Goal: Find specific page/section: Find specific page/section

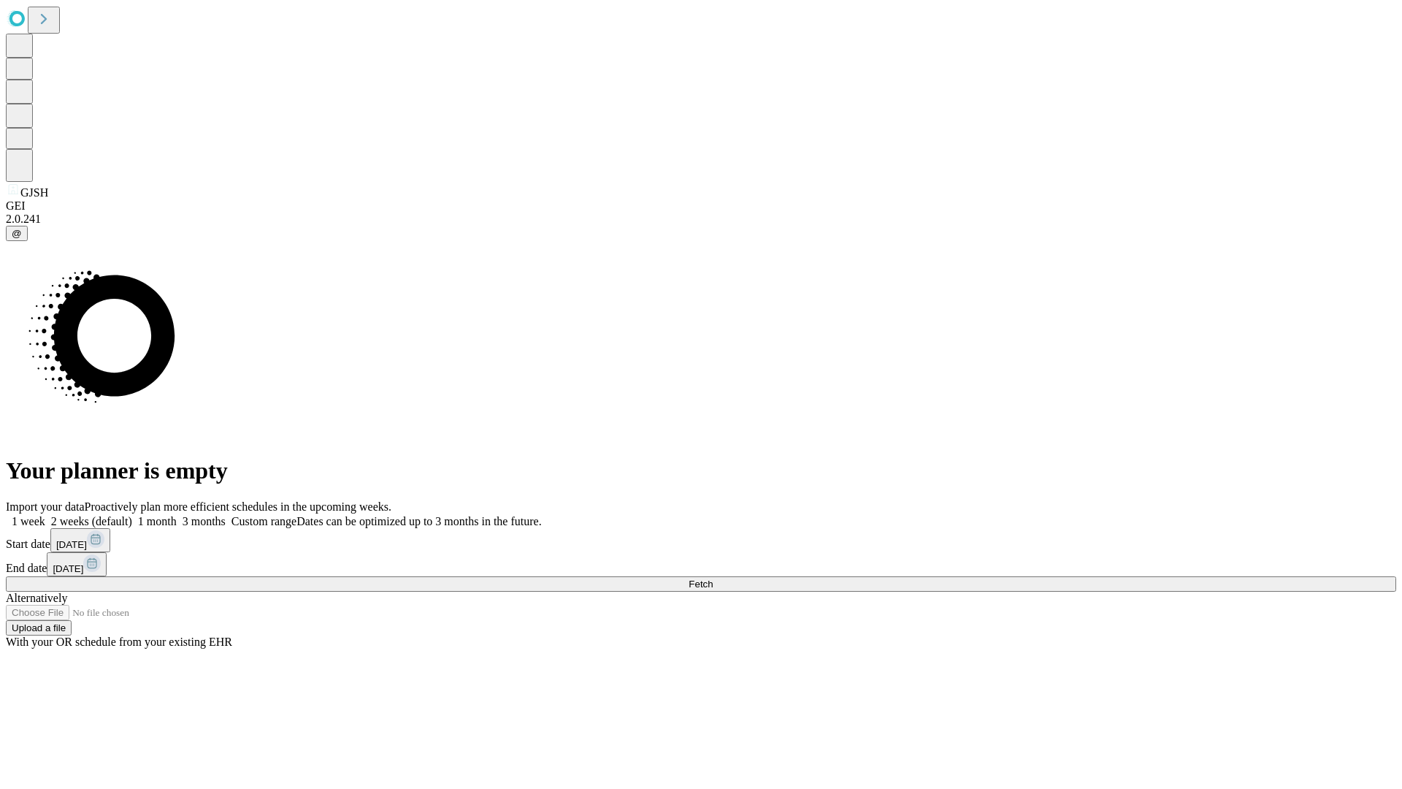
click at [713, 578] on span "Fetch" at bounding box center [701, 583] width 24 height 11
